Goal: Book appointment/travel/reservation

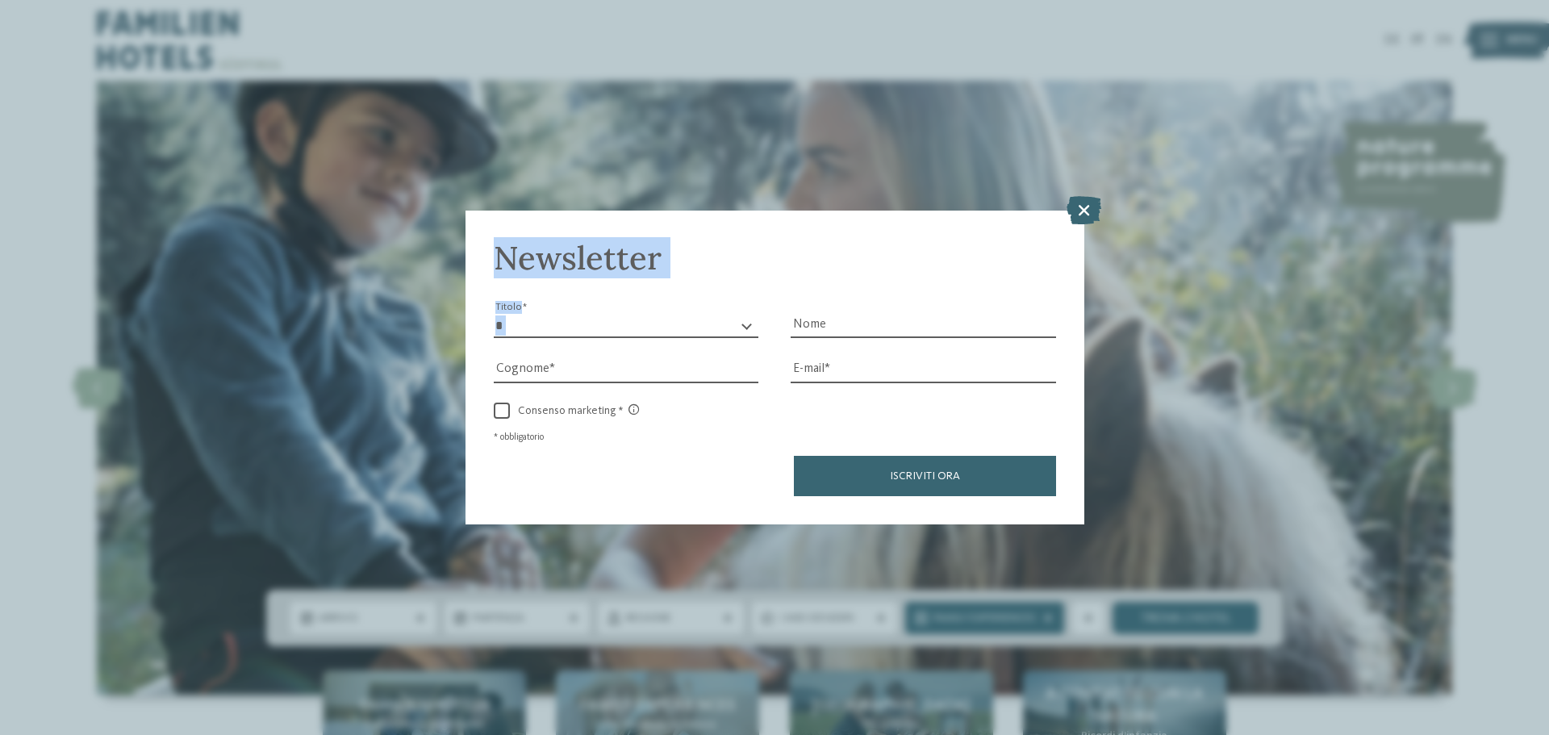
drag, startPoint x: 1074, startPoint y: 210, endPoint x: 1021, endPoint y: 316, distance: 118.7
click at [1021, 316] on div "Newsletter * ****** ******* ******** ****** Titolo Nome [GEOGRAPHIC_DATA] E-mai…" at bounding box center [774, 368] width 619 height 314
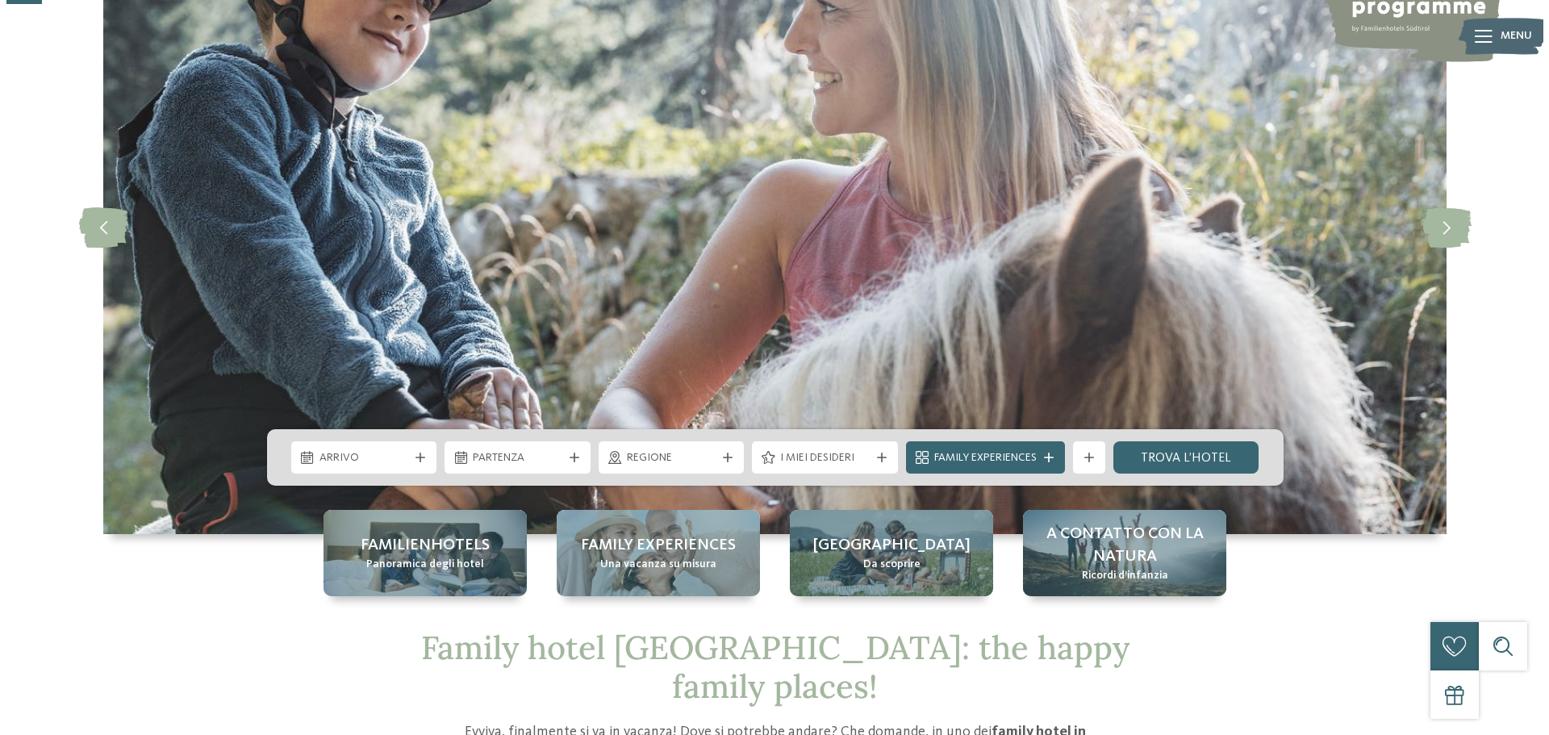
scroll to position [161, 0]
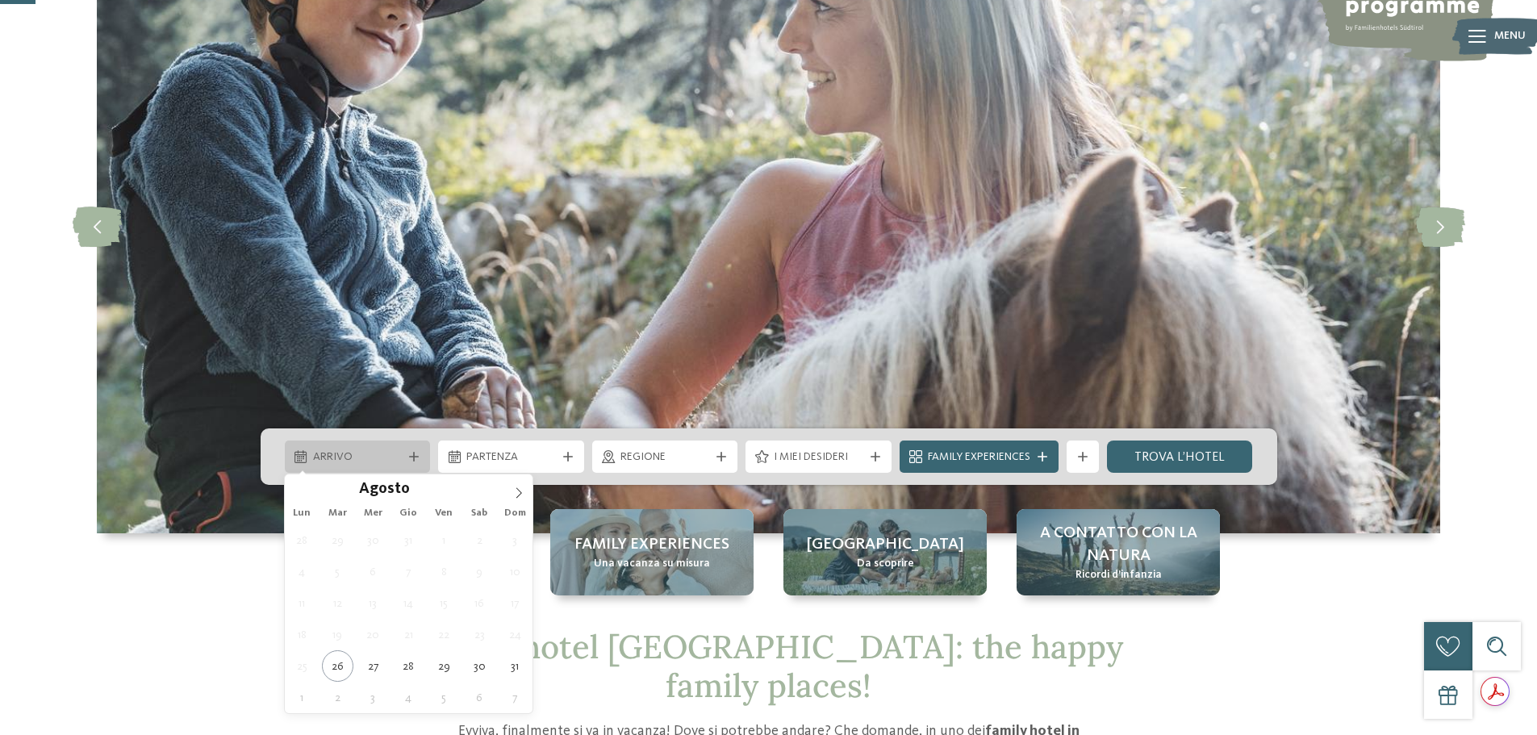
click at [402, 457] on div "Arrivo" at bounding box center [358, 457] width 98 height 18
click at [519, 491] on icon at bounding box center [518, 492] width 11 height 11
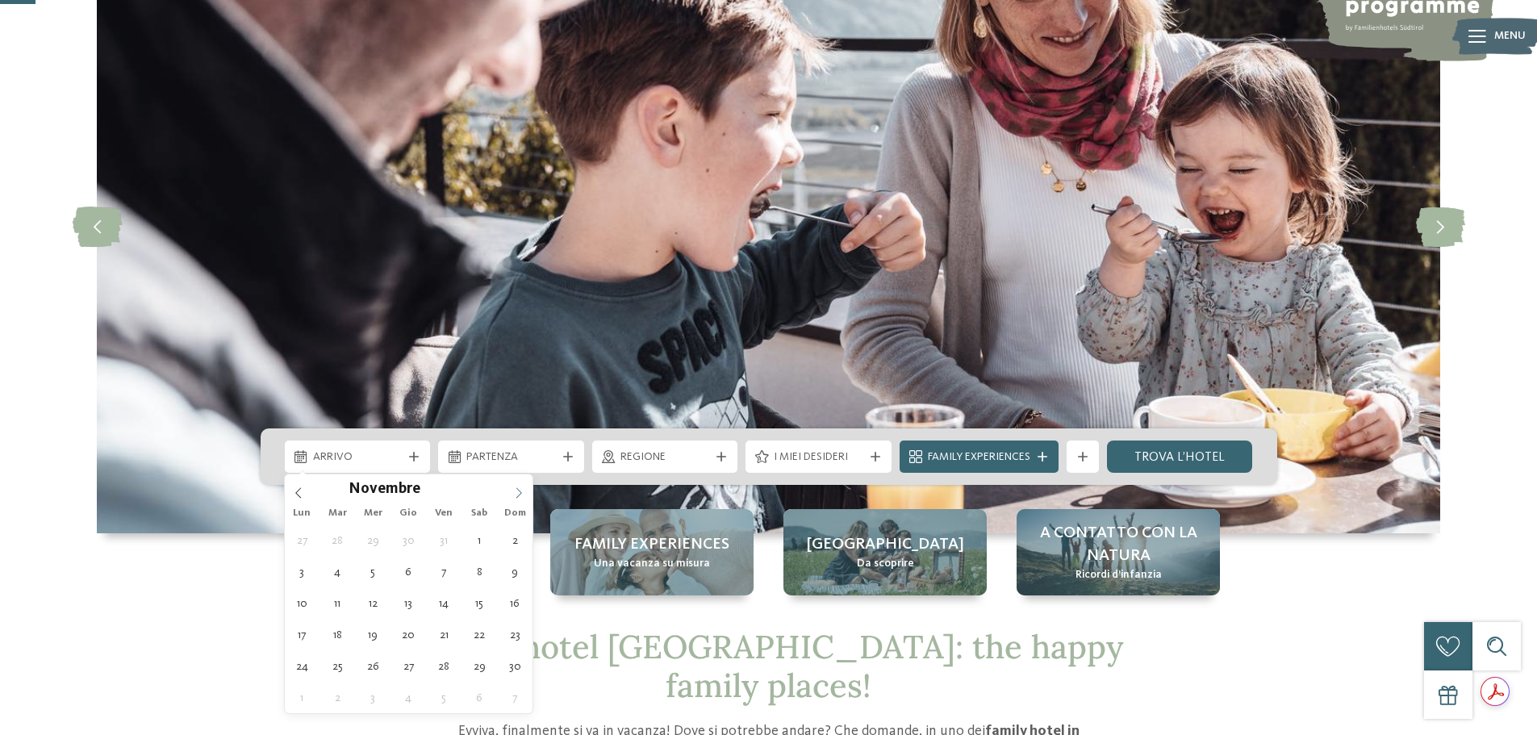
click at [519, 491] on icon at bounding box center [518, 492] width 11 height 11
type input "****"
click at [519, 491] on icon at bounding box center [518, 492] width 11 height 11
type div "[DATE]"
type input "****"
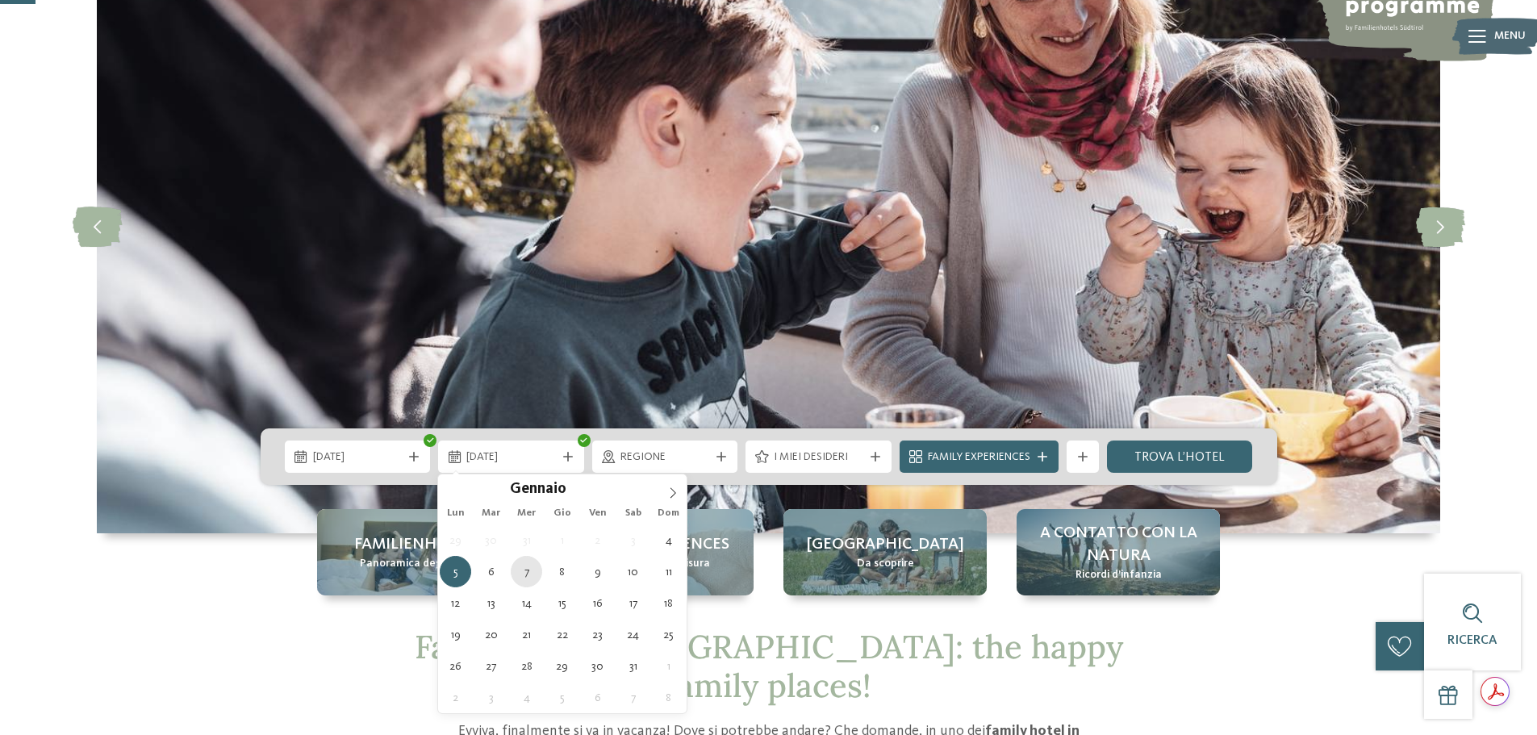
type div "[DATE]"
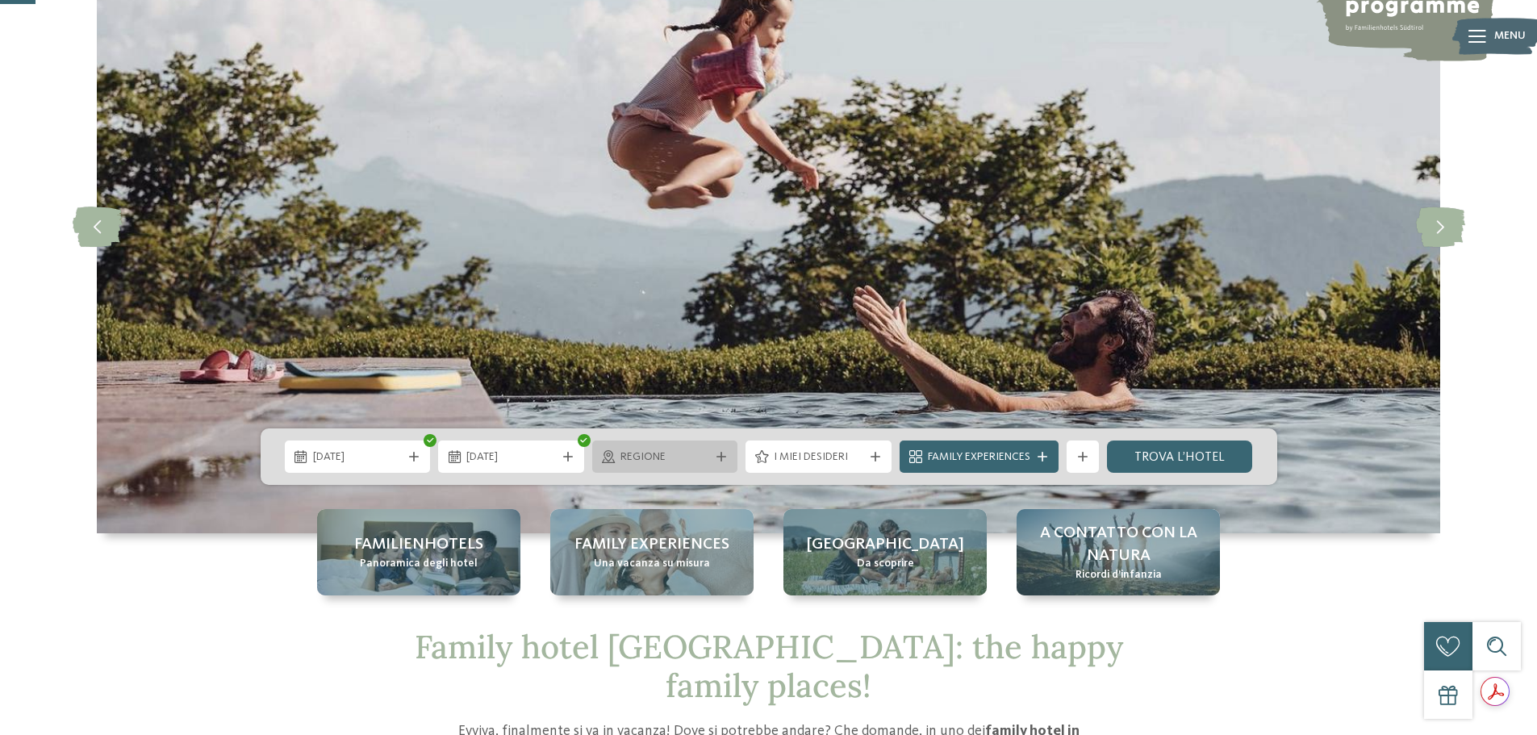
click at [659, 452] on span "Regione" at bounding box center [665, 457] width 90 height 16
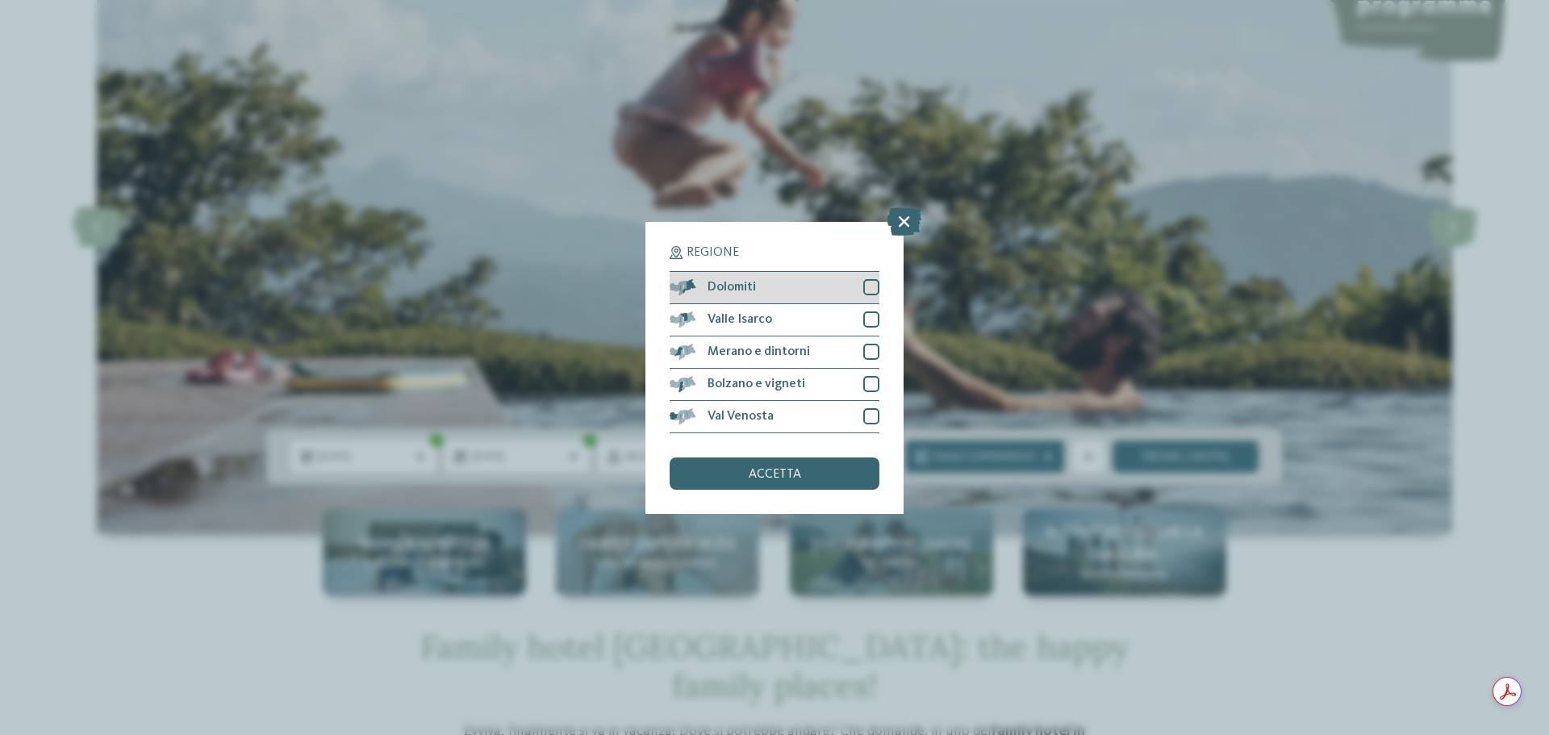
click at [868, 287] on div at bounding box center [871, 287] width 16 height 16
click at [867, 319] on div at bounding box center [871, 319] width 16 height 16
drag, startPoint x: 866, startPoint y: 340, endPoint x: 866, endPoint y: 351, distance: 10.5
click at [866, 341] on div "Merano e dintorni" at bounding box center [775, 352] width 210 height 32
click at [867, 380] on div at bounding box center [871, 384] width 16 height 16
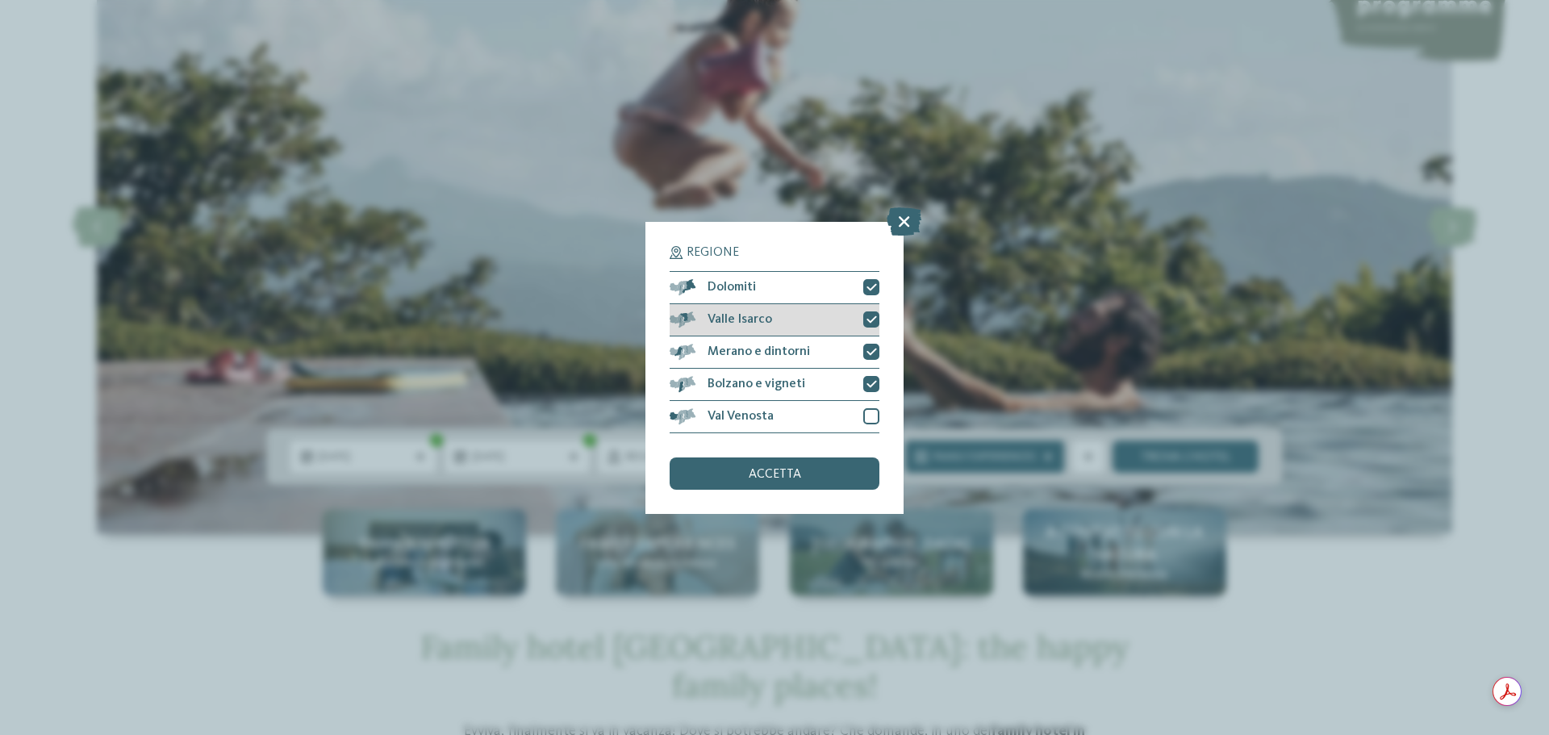
click at [867, 316] on icon at bounding box center [871, 320] width 10 height 10
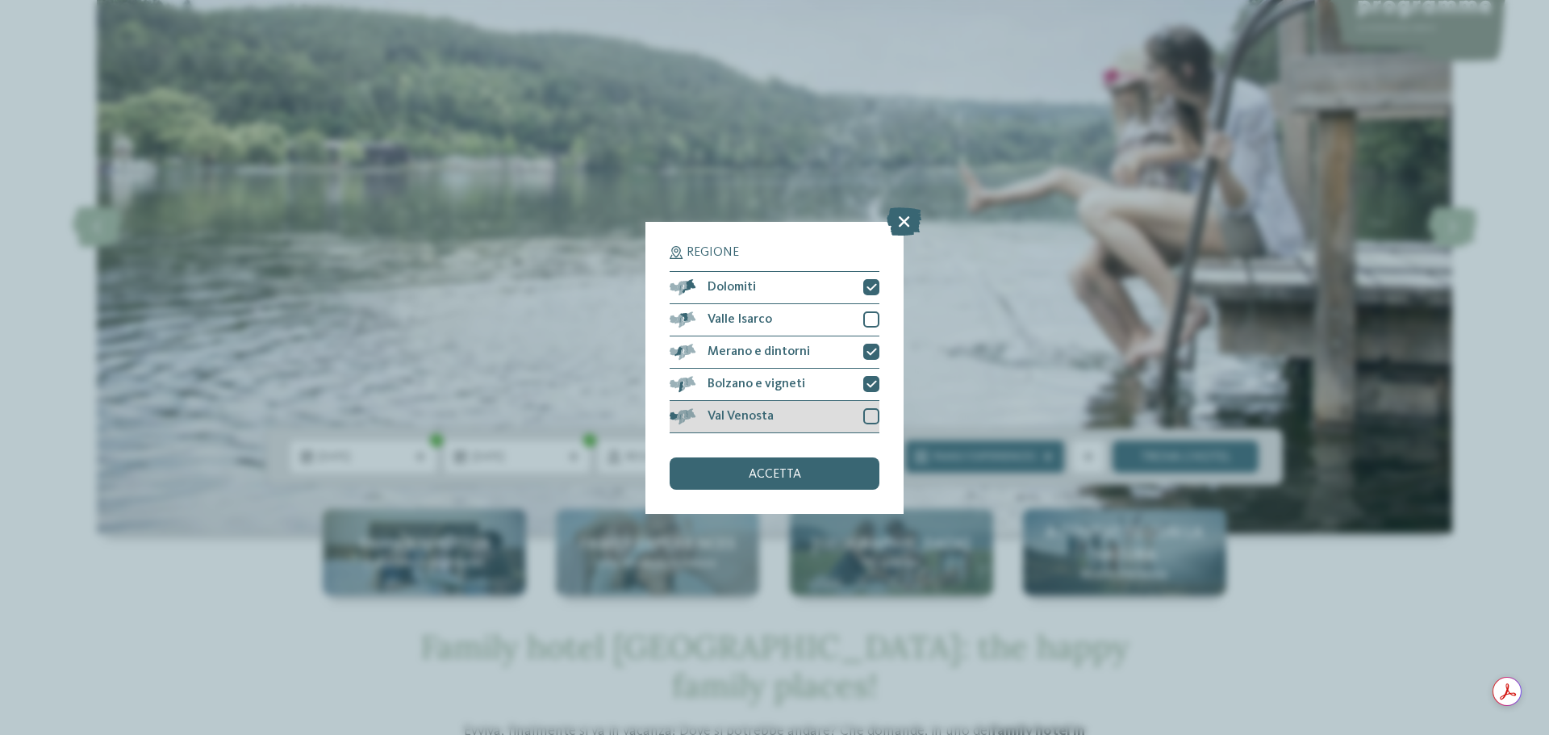
click at [866, 415] on div at bounding box center [871, 416] width 16 height 16
click at [866, 379] on icon at bounding box center [871, 384] width 10 height 10
click at [797, 475] on span "accetta" at bounding box center [775, 474] width 52 height 13
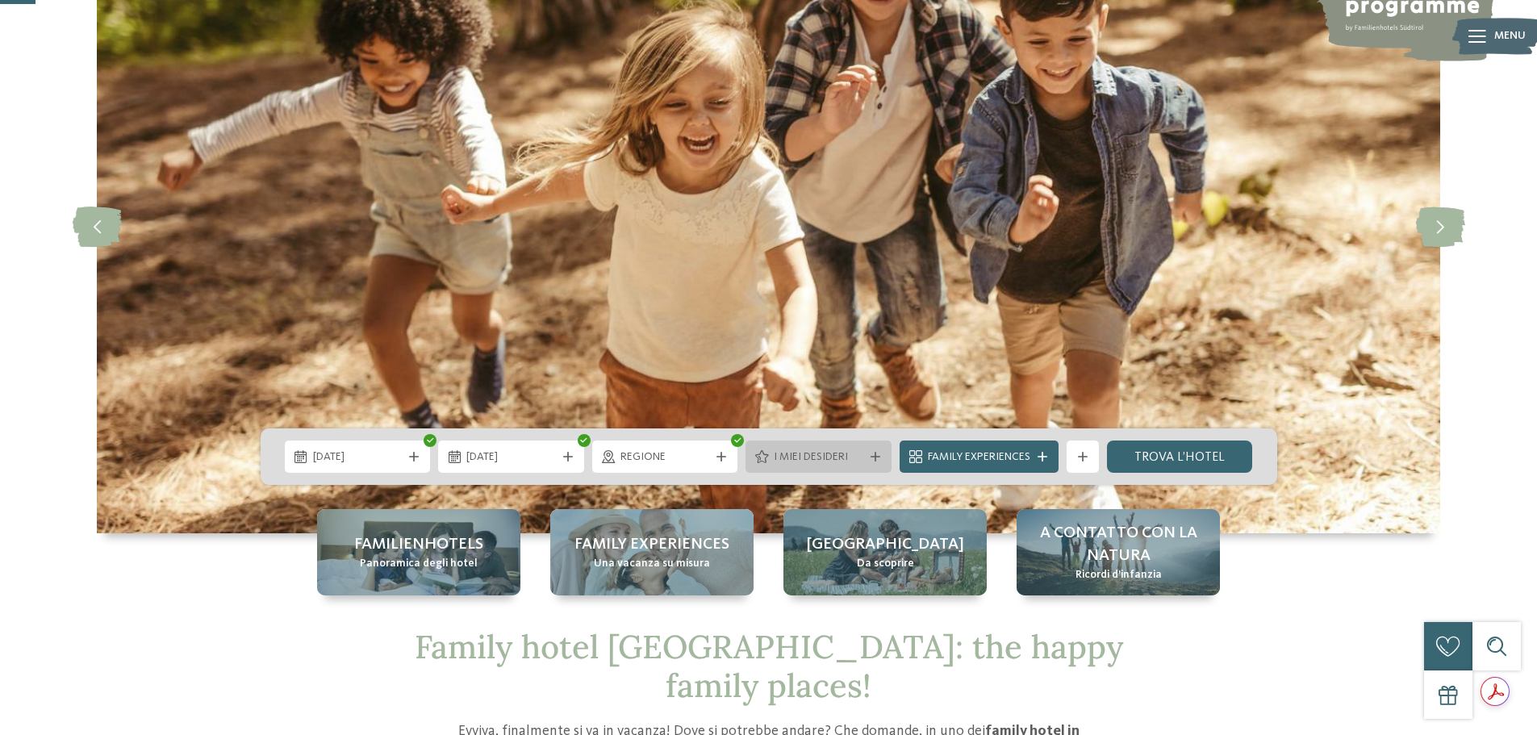
click at [800, 457] on span "I miei desideri" at bounding box center [819, 457] width 90 height 16
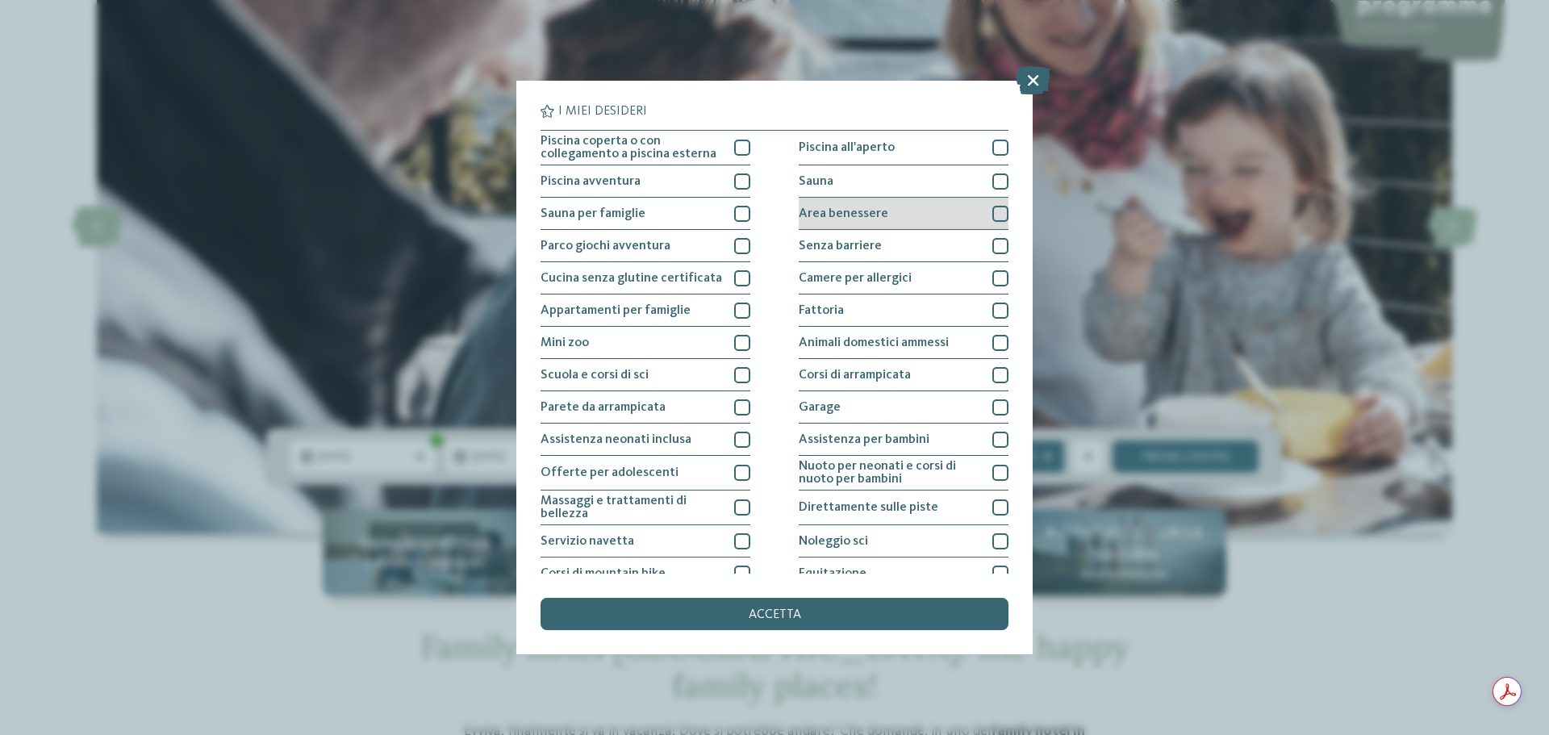
click at [992, 213] on div at bounding box center [1000, 214] width 16 height 16
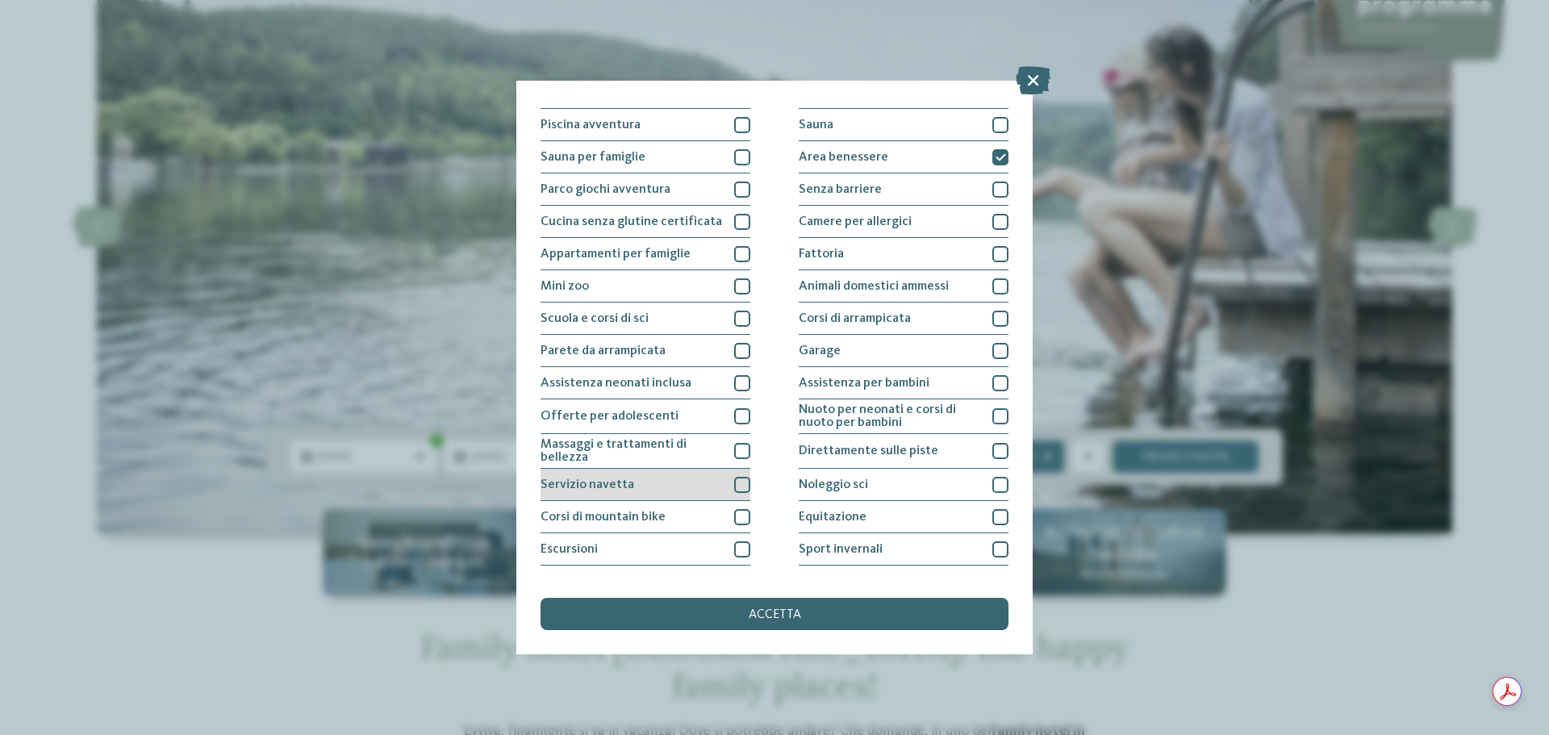
scroll to position [0, 0]
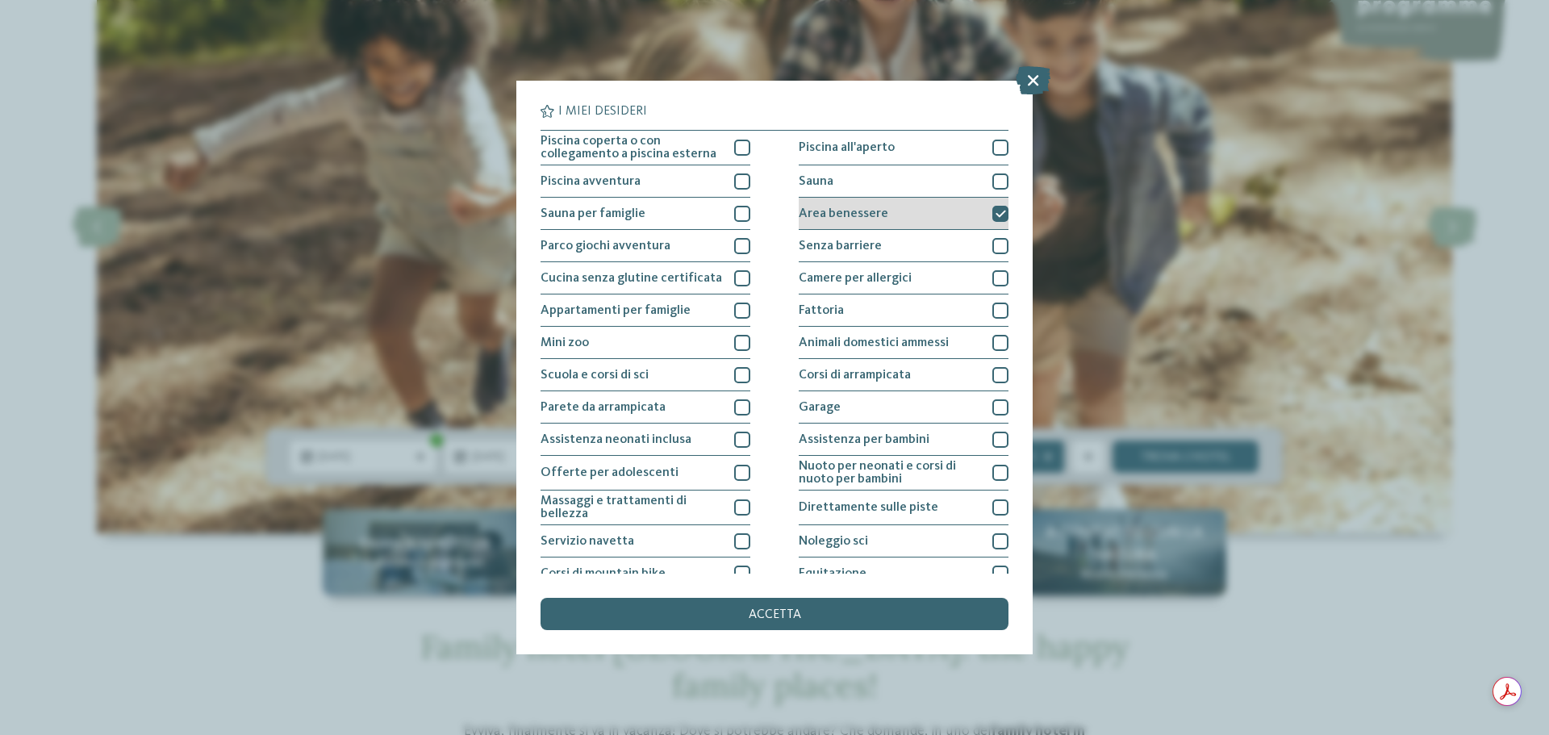
click at [992, 210] on div at bounding box center [1000, 214] width 16 height 16
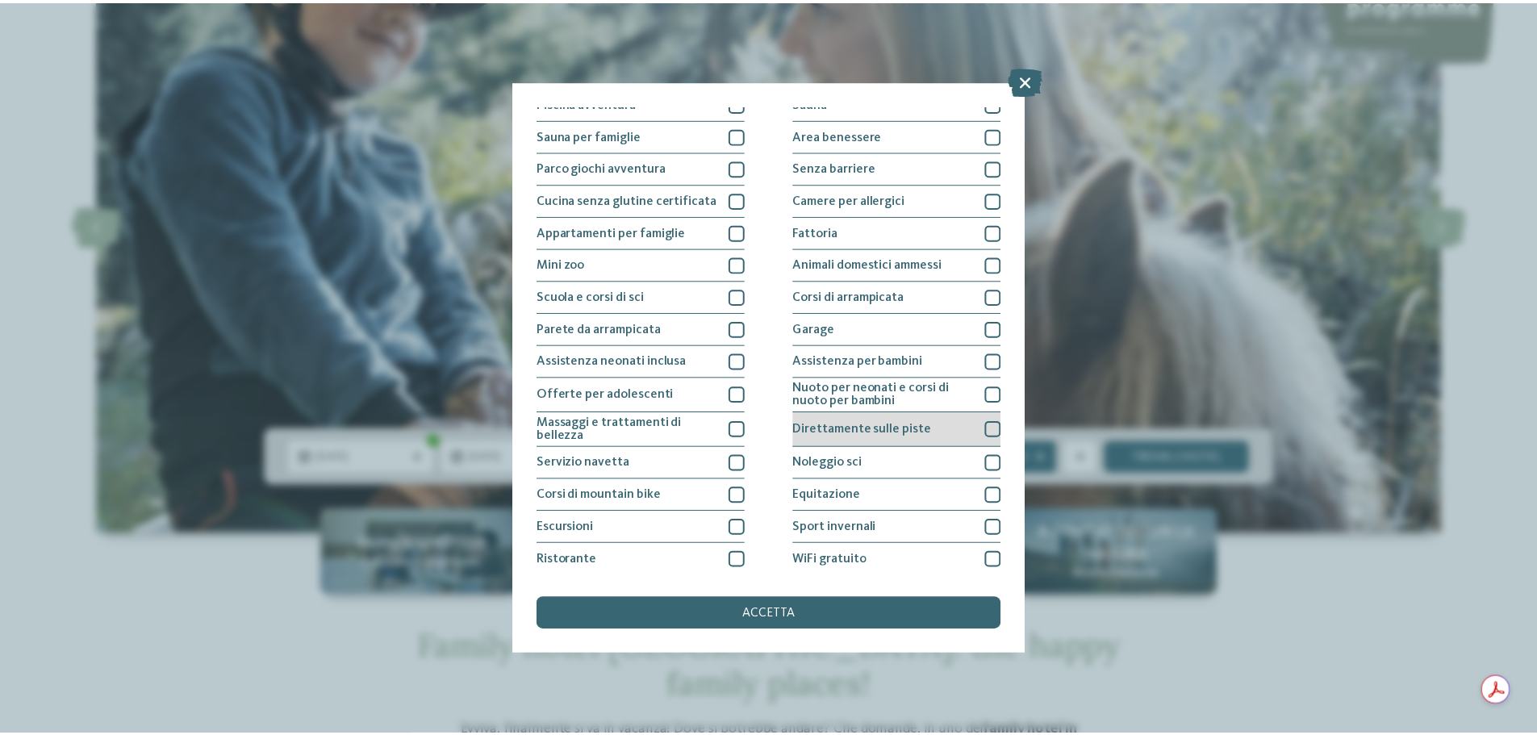
scroll to position [113, 0]
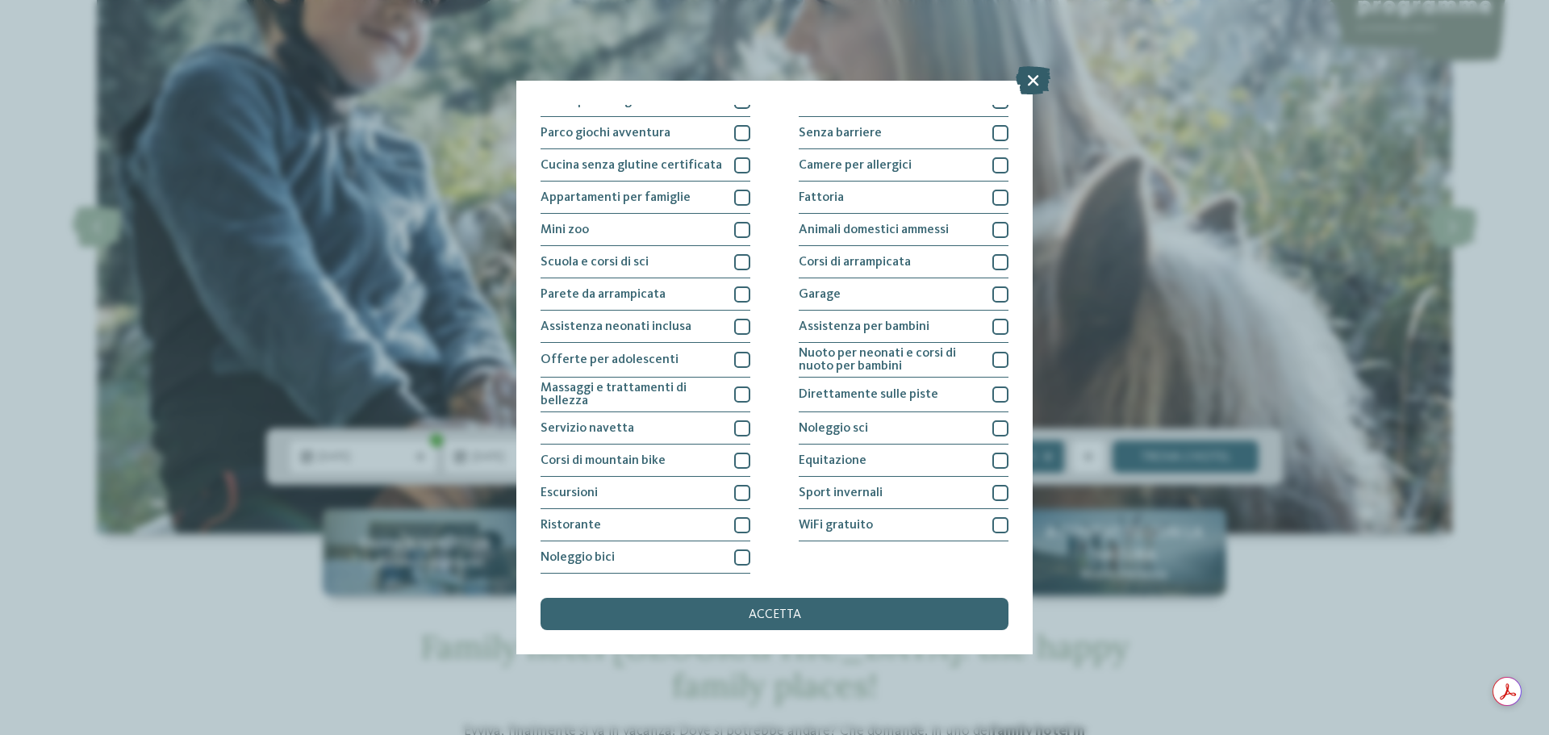
click at [1031, 80] on icon at bounding box center [1033, 80] width 35 height 28
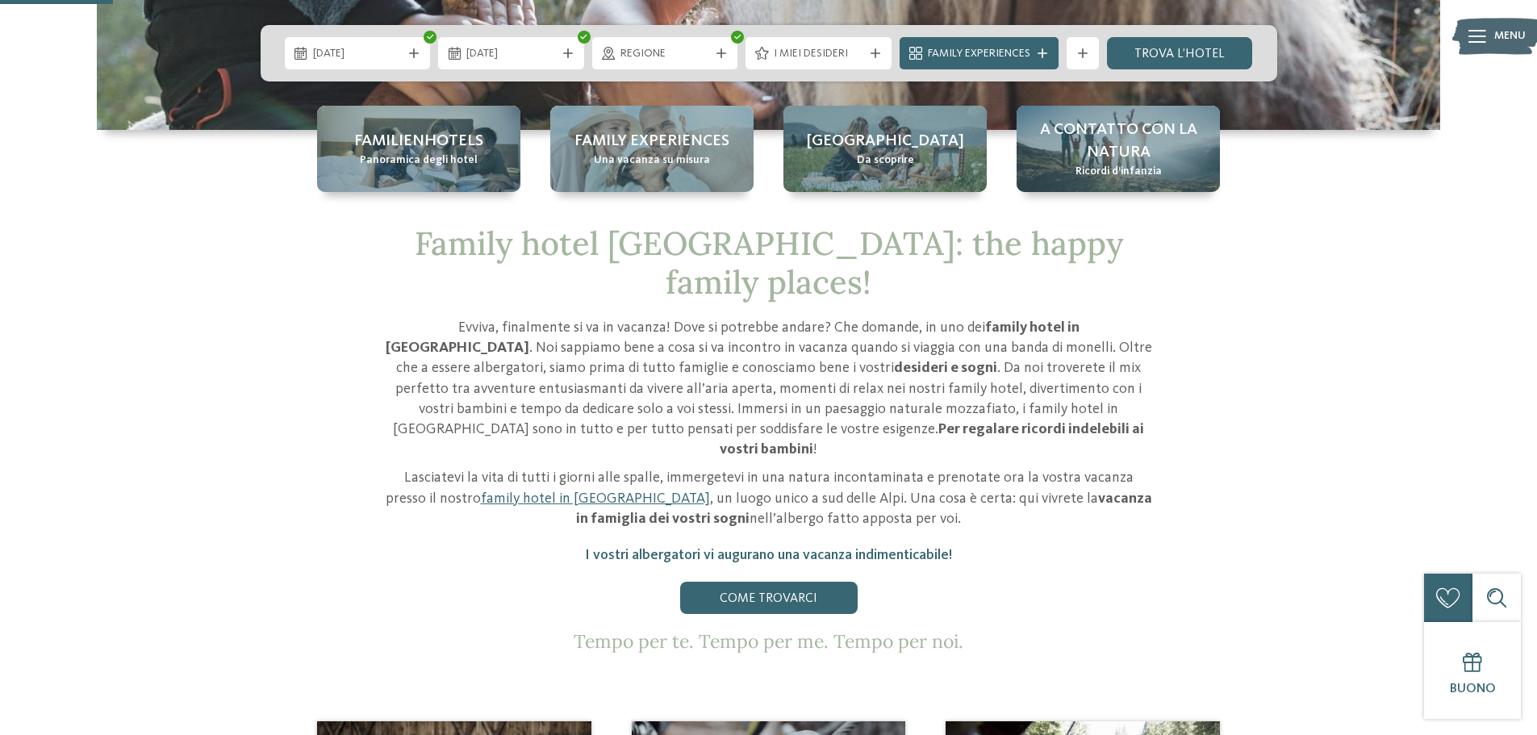
scroll to position [161, 0]
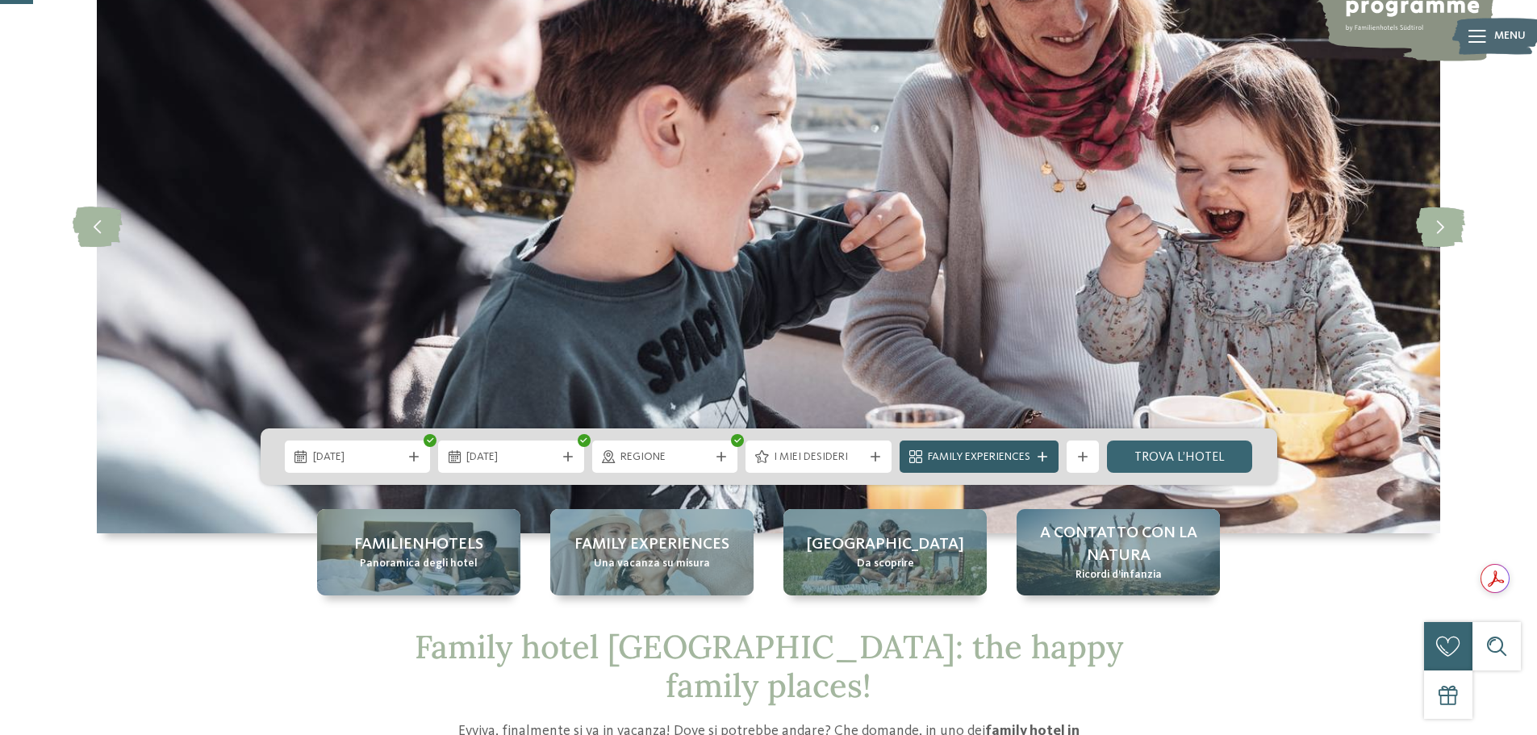
click at [1038, 457] on icon at bounding box center [1042, 457] width 10 height 10
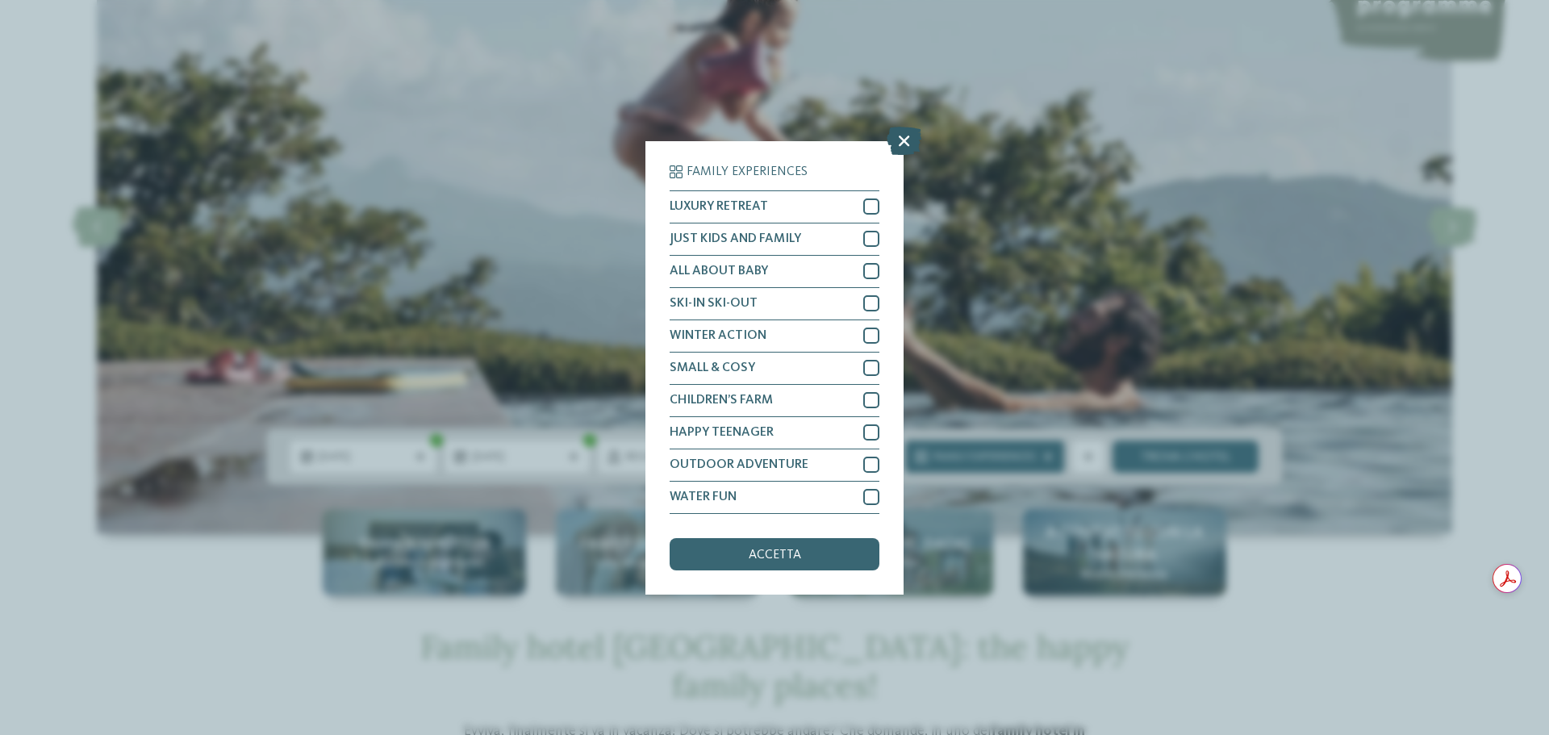
click at [899, 141] on icon at bounding box center [904, 140] width 35 height 28
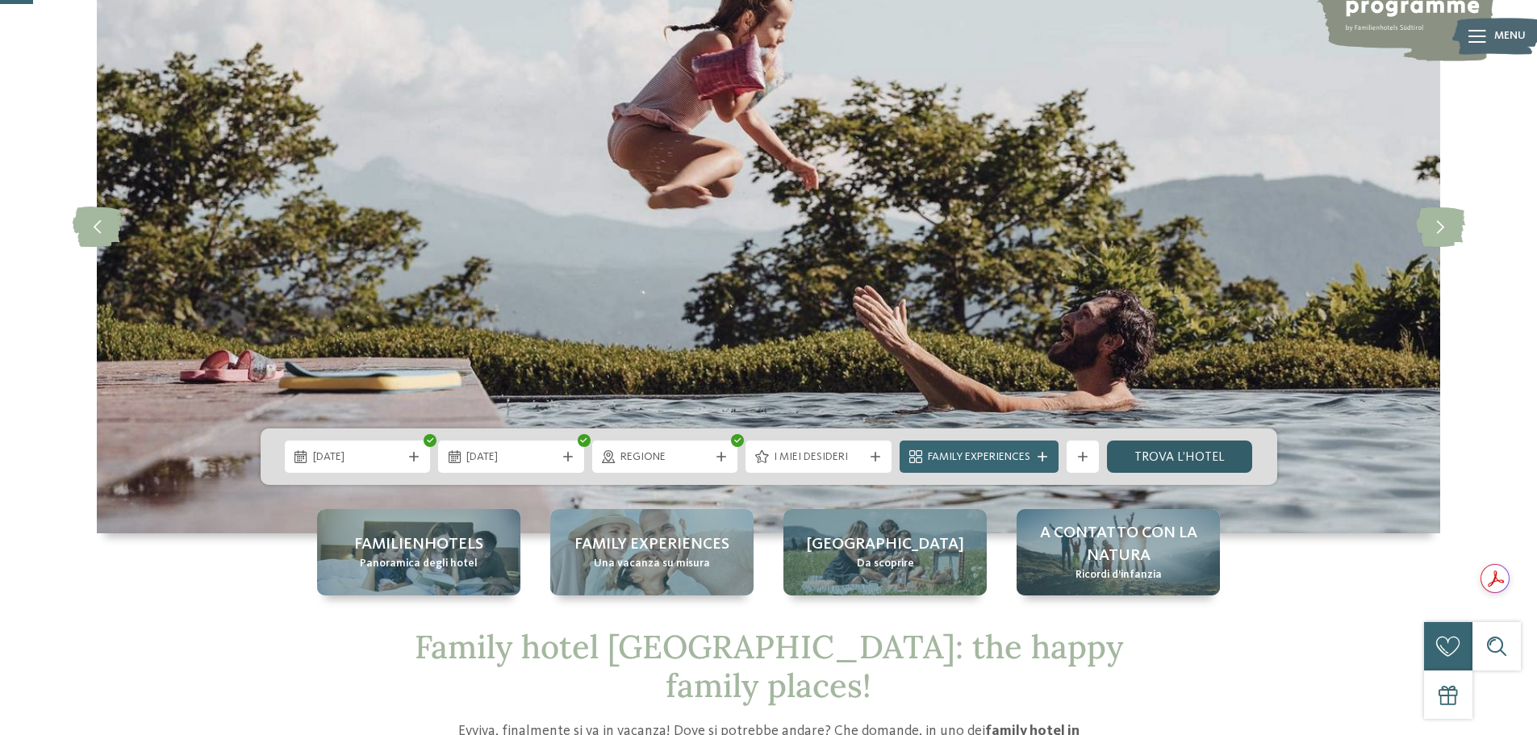
click at [1180, 459] on link "trova l’hotel" at bounding box center [1180, 456] width 146 height 32
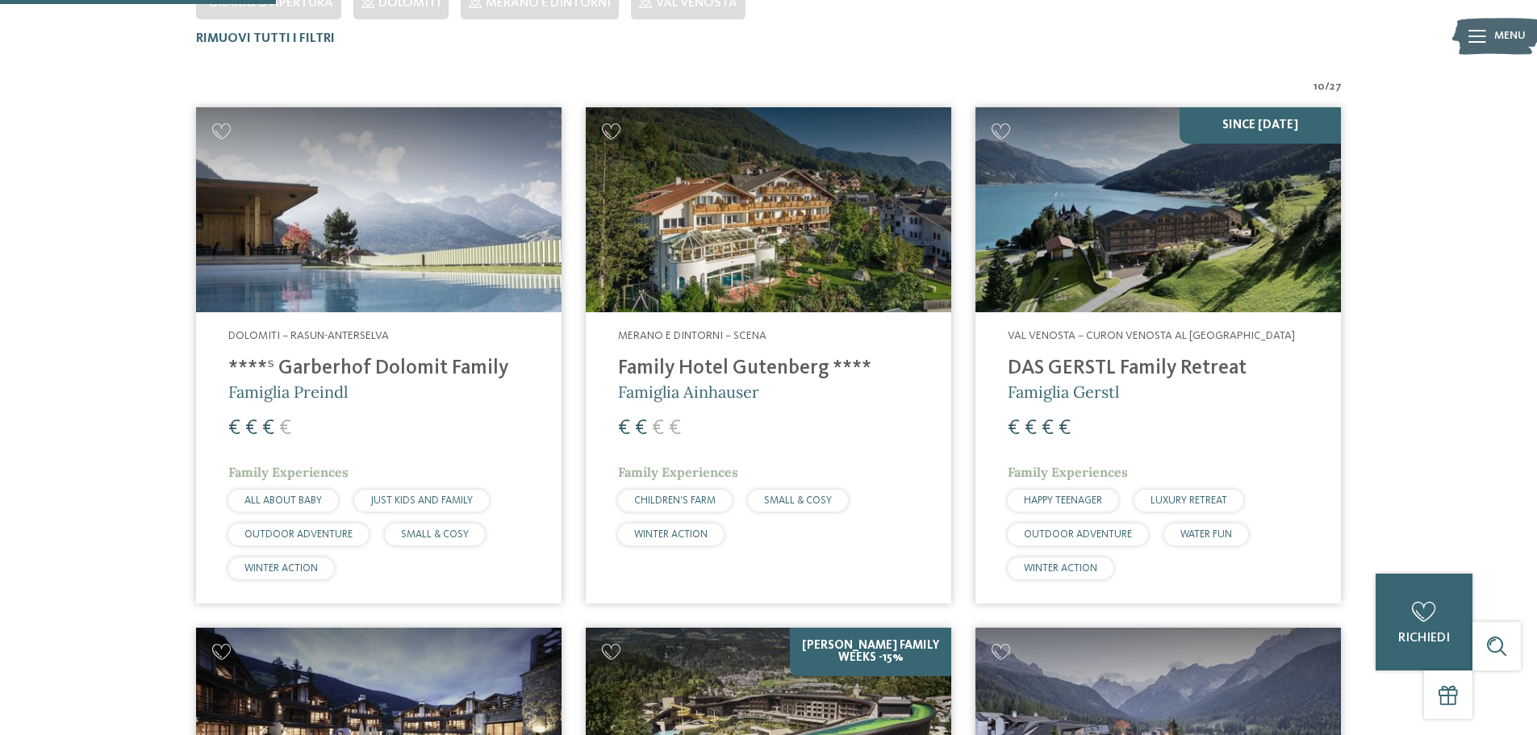
scroll to position [529, 0]
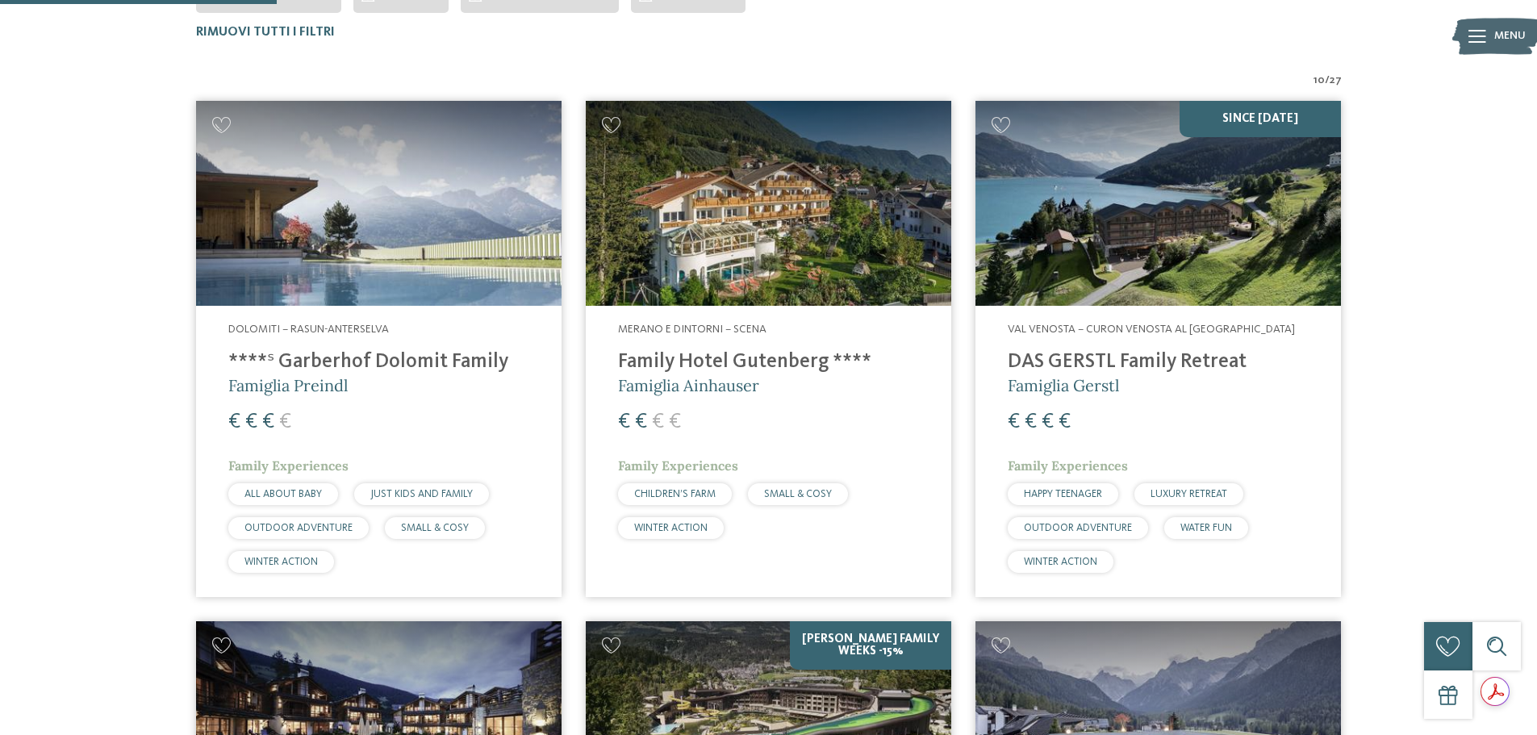
click at [1147, 253] on img at bounding box center [1157, 204] width 365 height 206
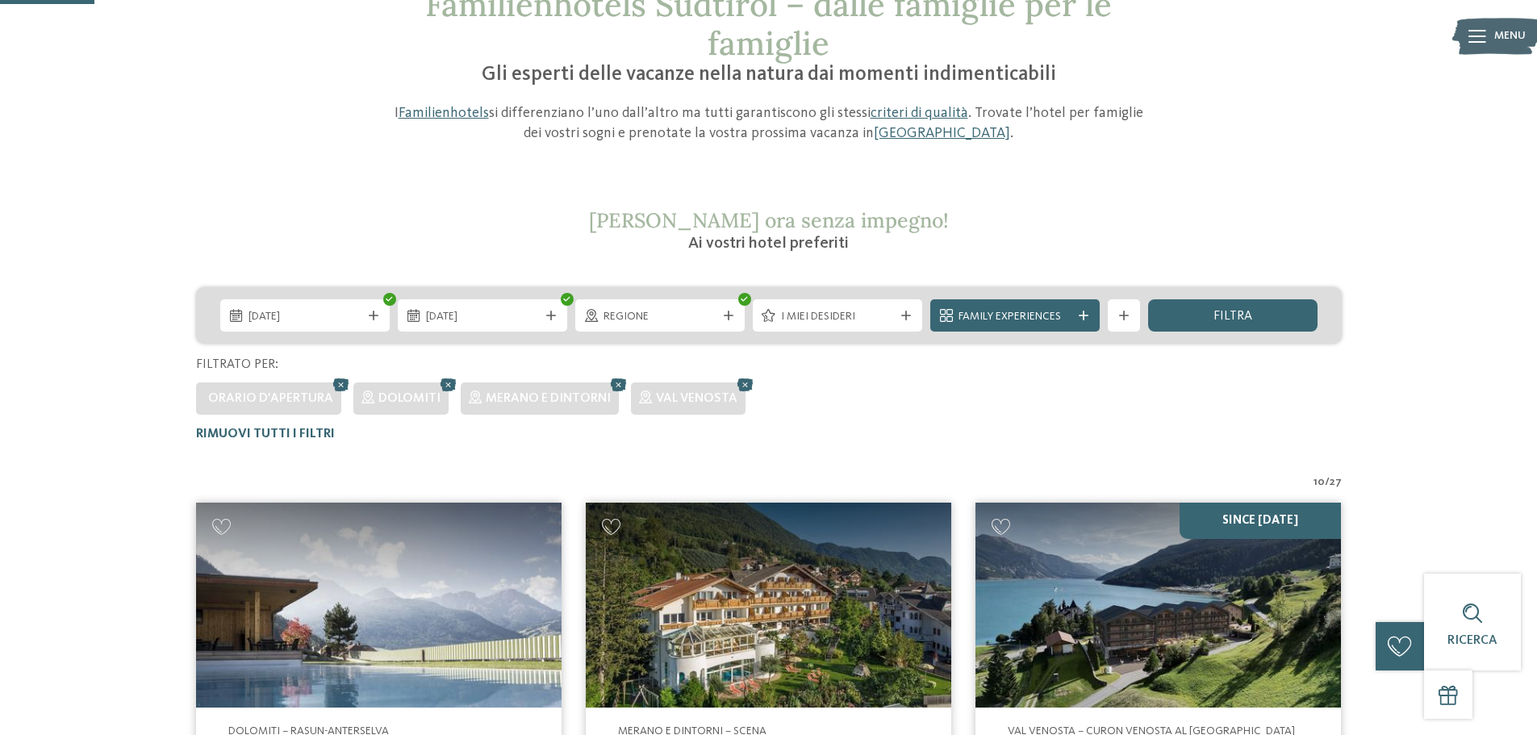
scroll to position [126, 0]
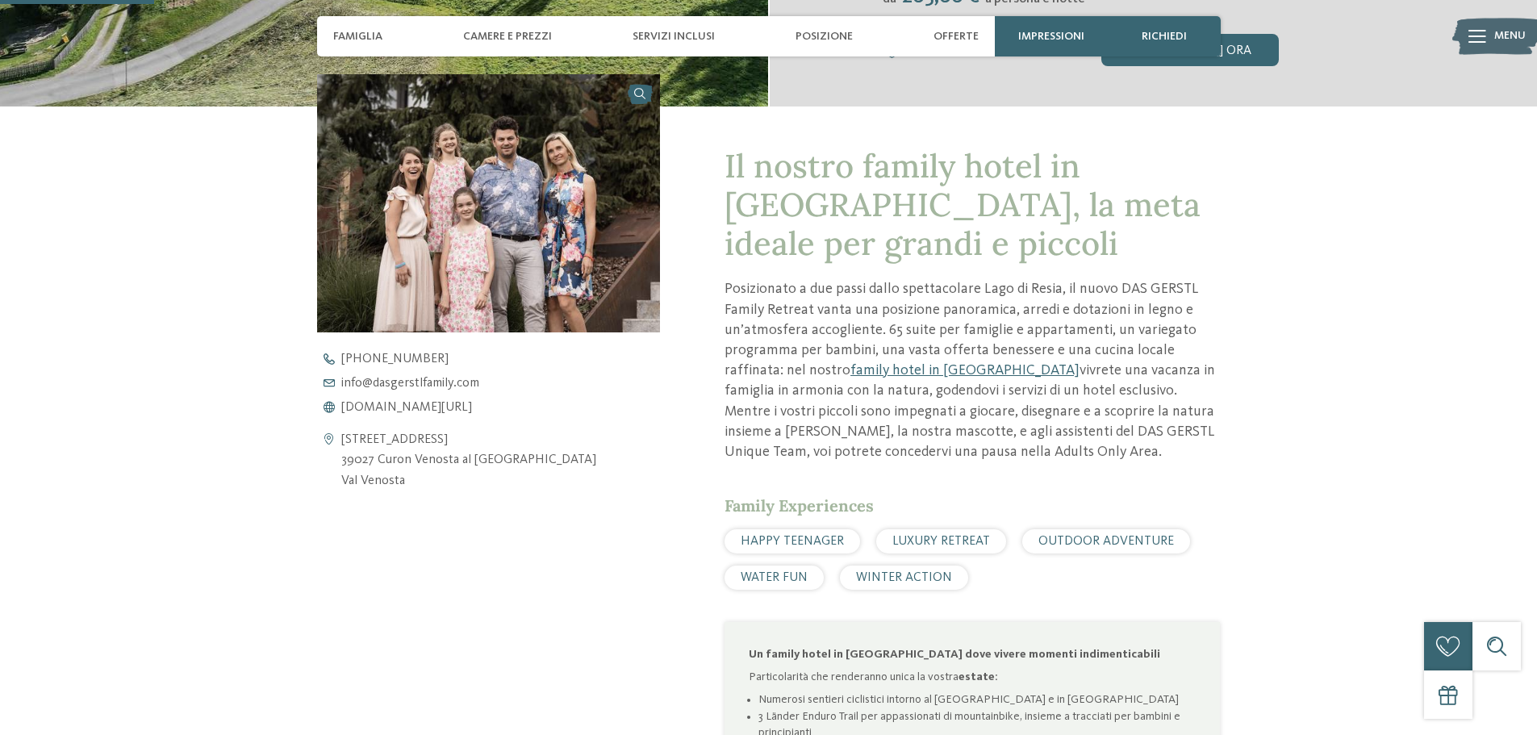
scroll to position [565, 0]
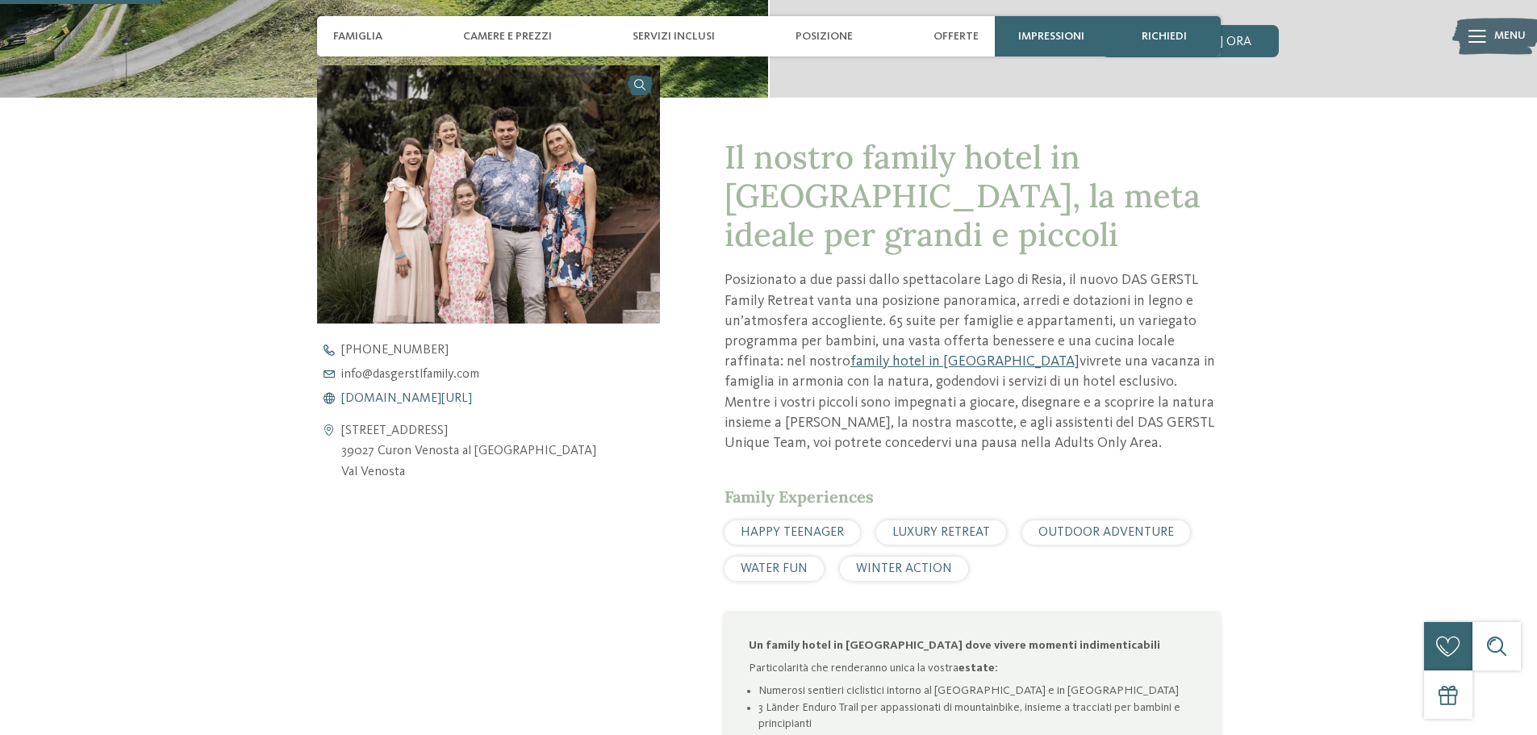
click at [454, 394] on span "www.dasgerstlfamily.com/it" at bounding box center [406, 398] width 131 height 13
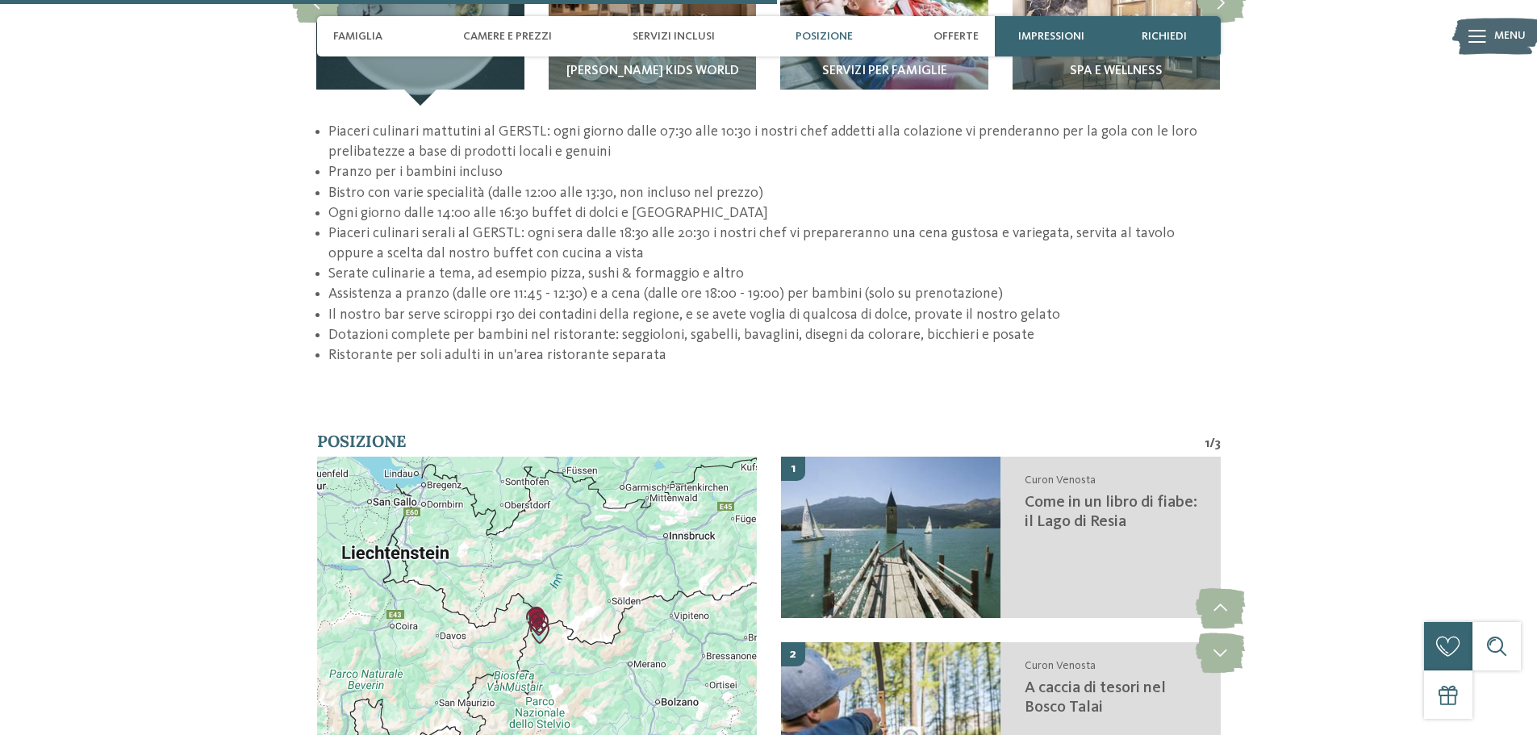
scroll to position [2743, 0]
